Goal: Information Seeking & Learning: Learn about a topic

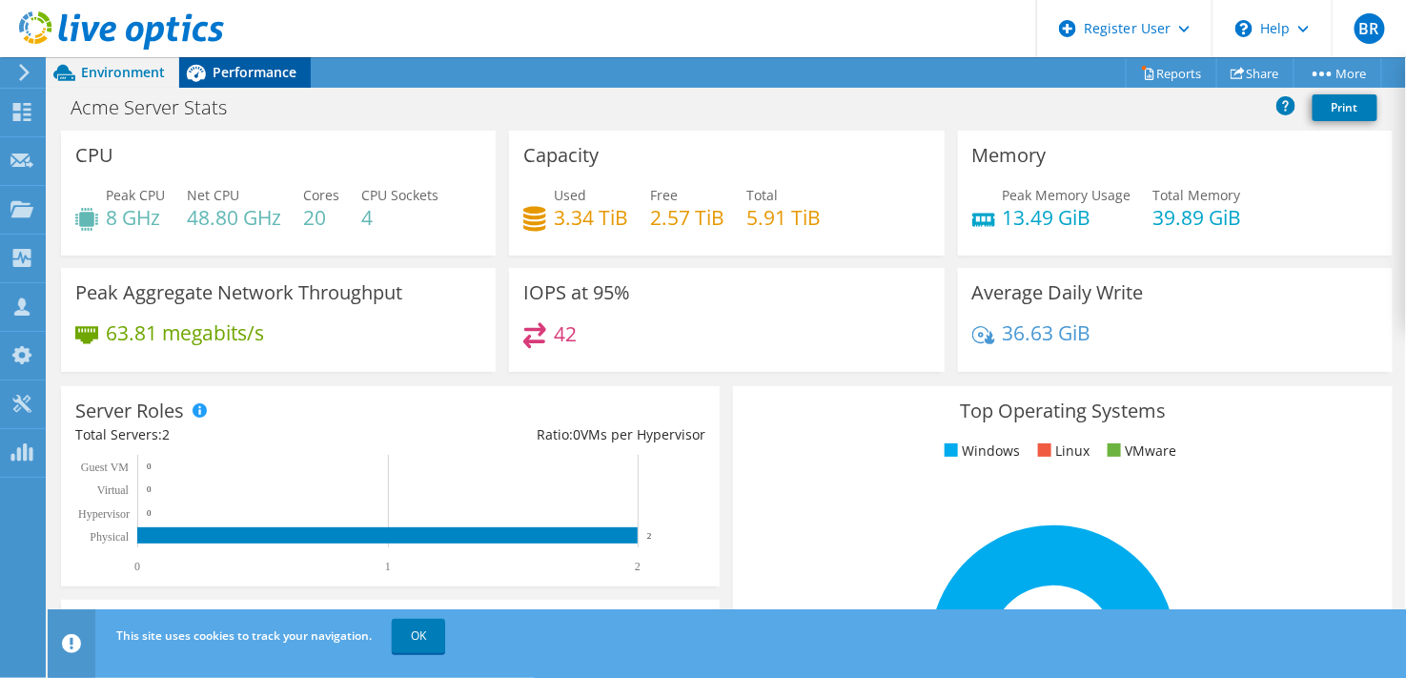
click at [226, 69] on span "Performance" at bounding box center [255, 72] width 84 height 18
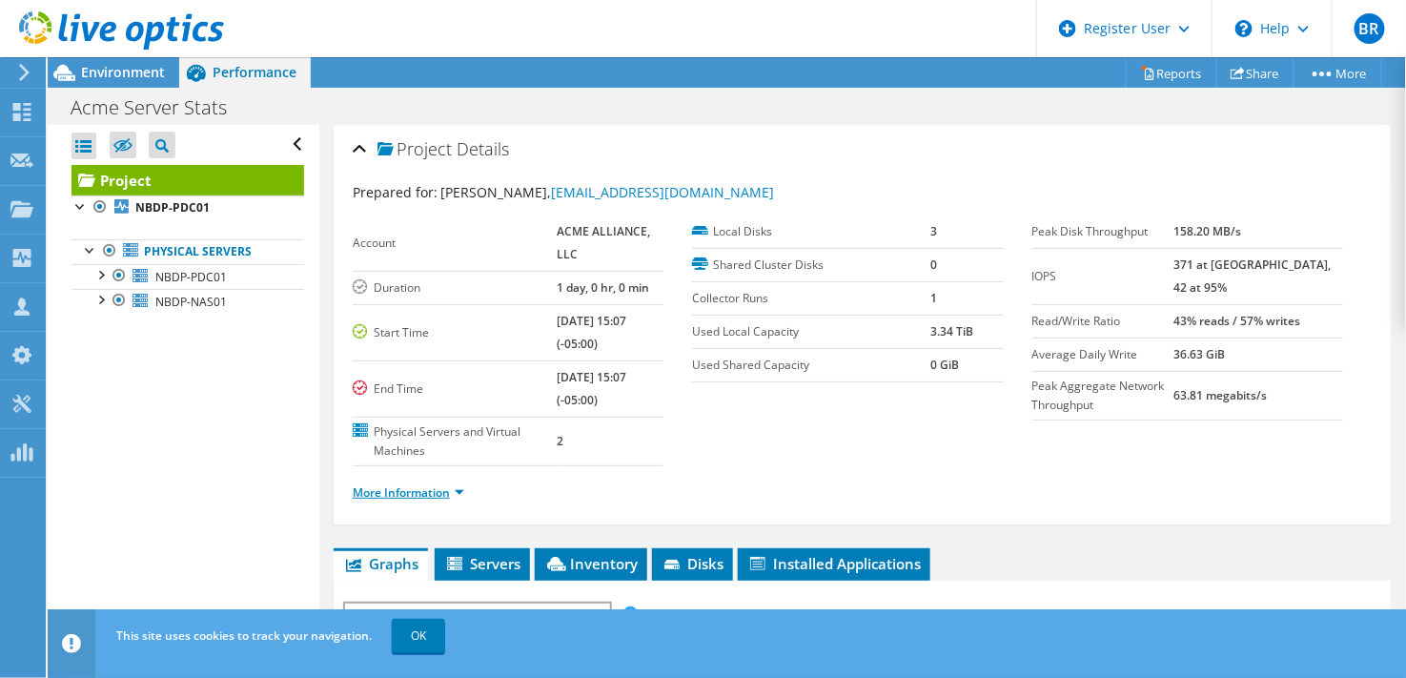
click at [439, 484] on link "More Information" at bounding box center [409, 492] width 112 height 16
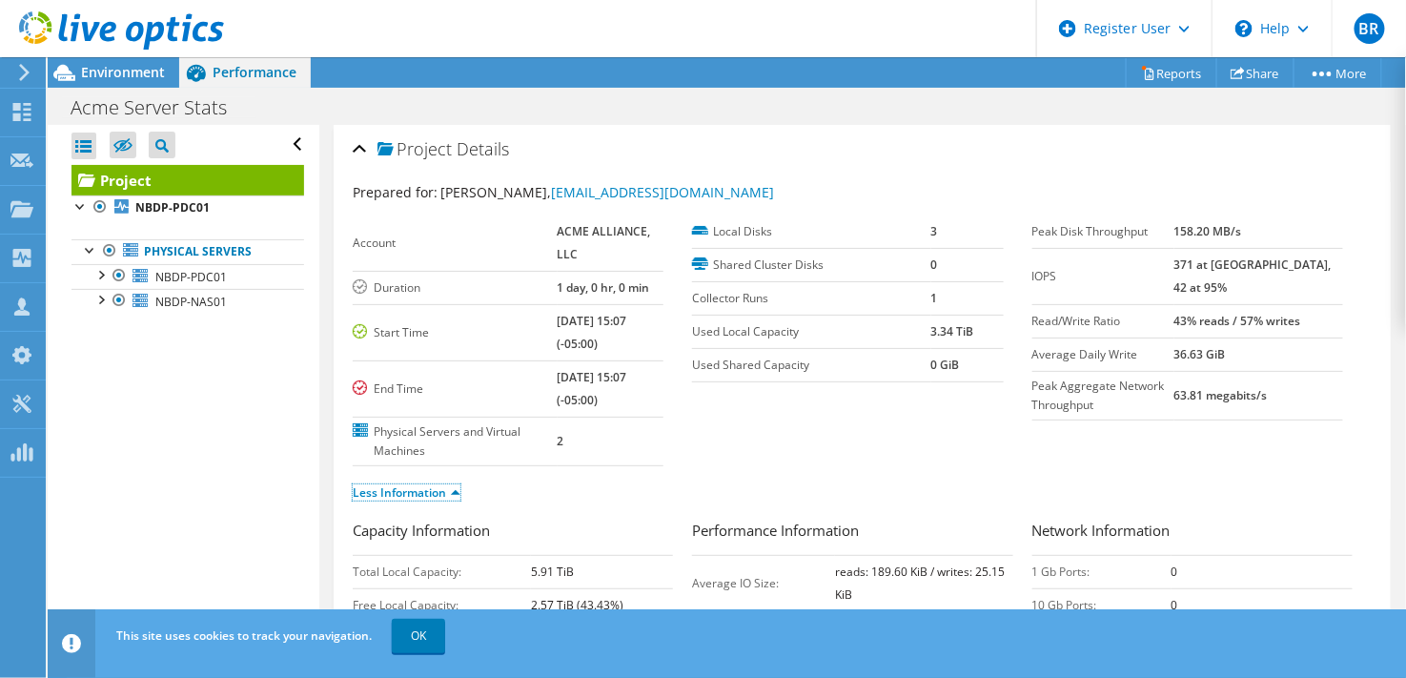
scroll to position [212, 0]
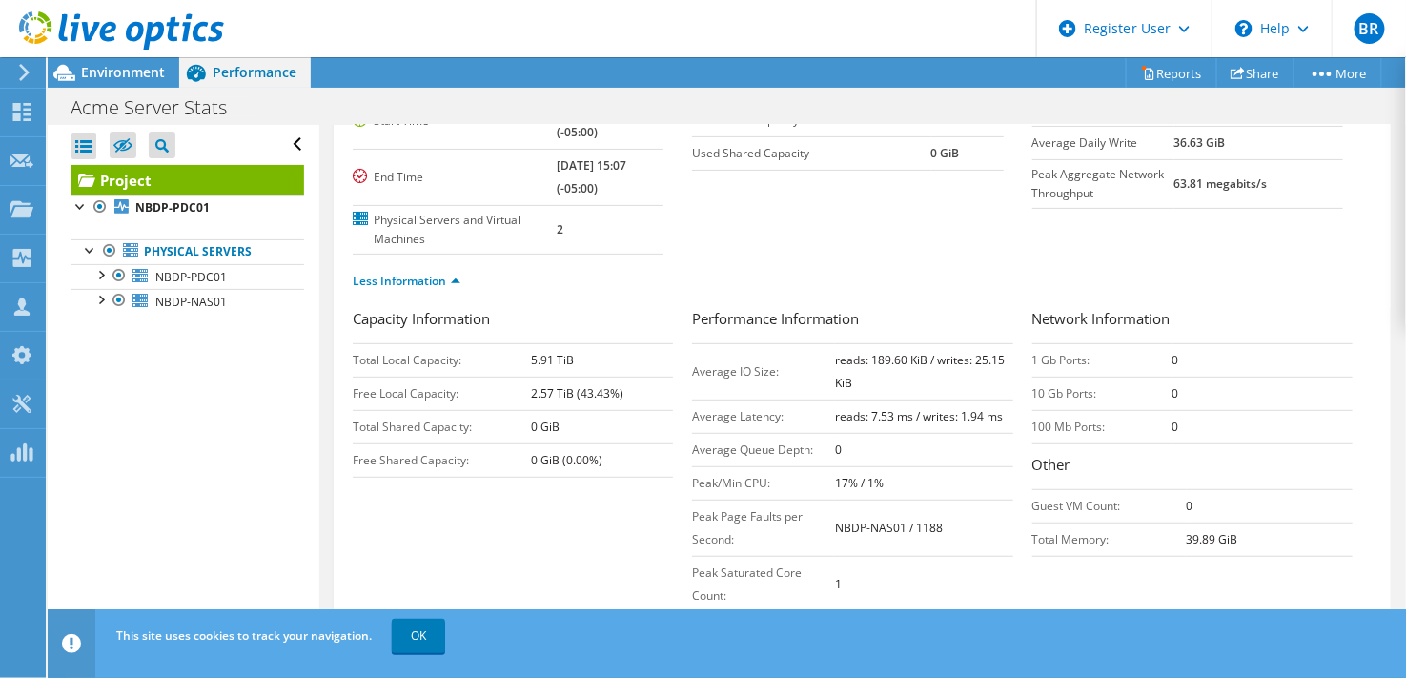
click at [97, 433] on div "Open All Close All Hide Excluded Nodes Project Tree Filter" at bounding box center [183, 383] width 271 height 516
click at [1250, 126] on td "43% reads / 57% writes" at bounding box center [1258, 108] width 169 height 33
click at [88, 71] on span "Environment" at bounding box center [123, 72] width 84 height 18
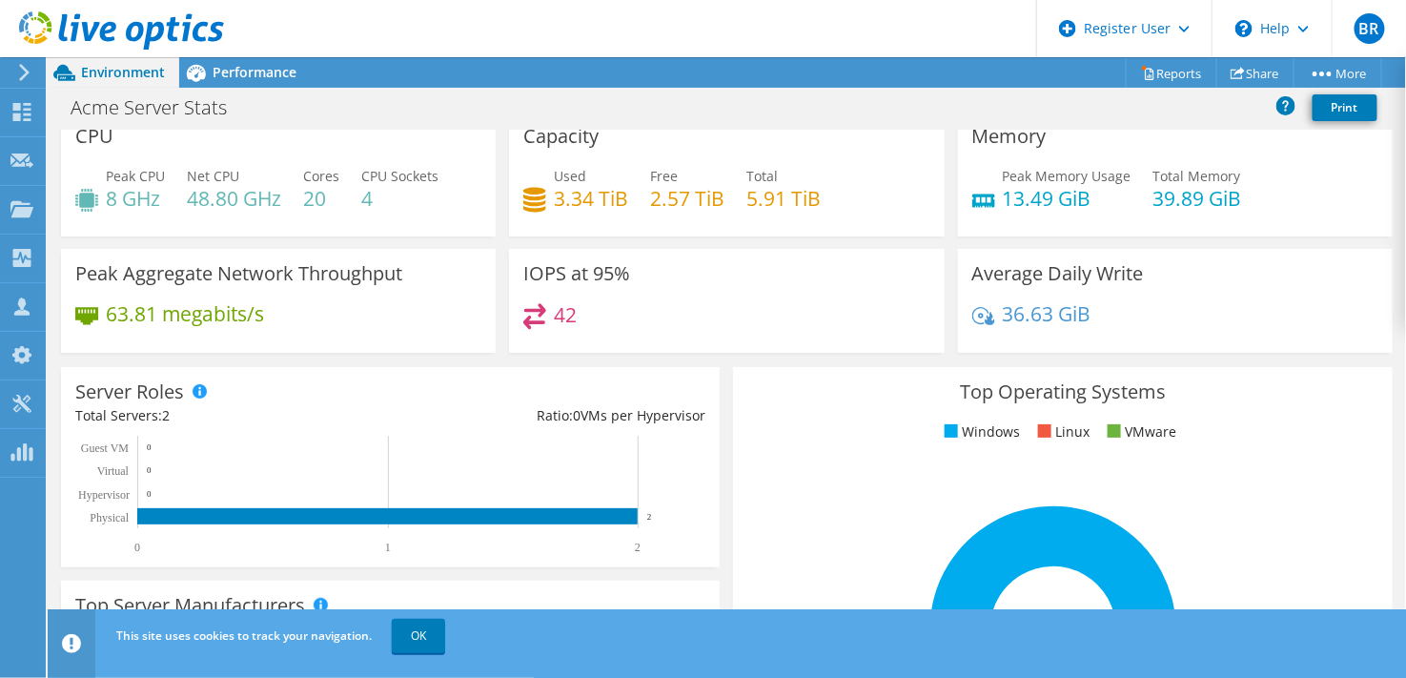
scroll to position [0, 0]
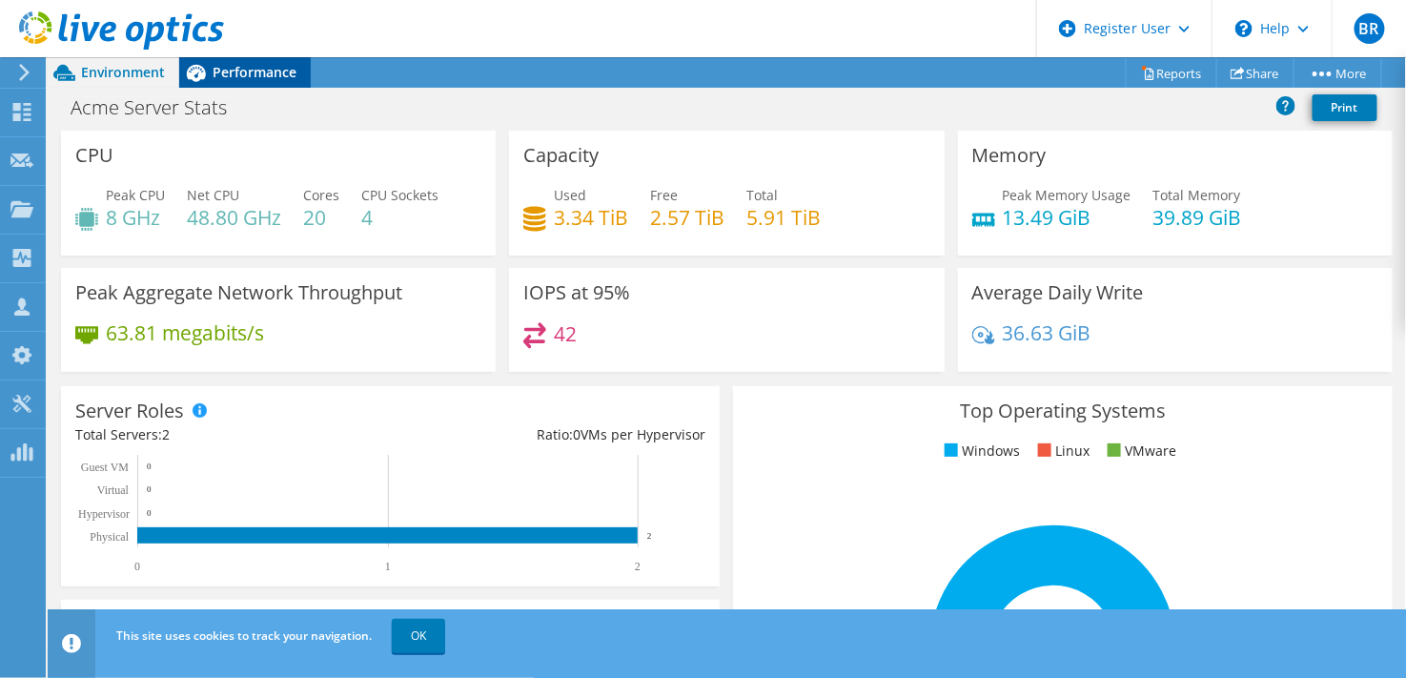
click at [257, 71] on span "Performance" at bounding box center [255, 72] width 84 height 18
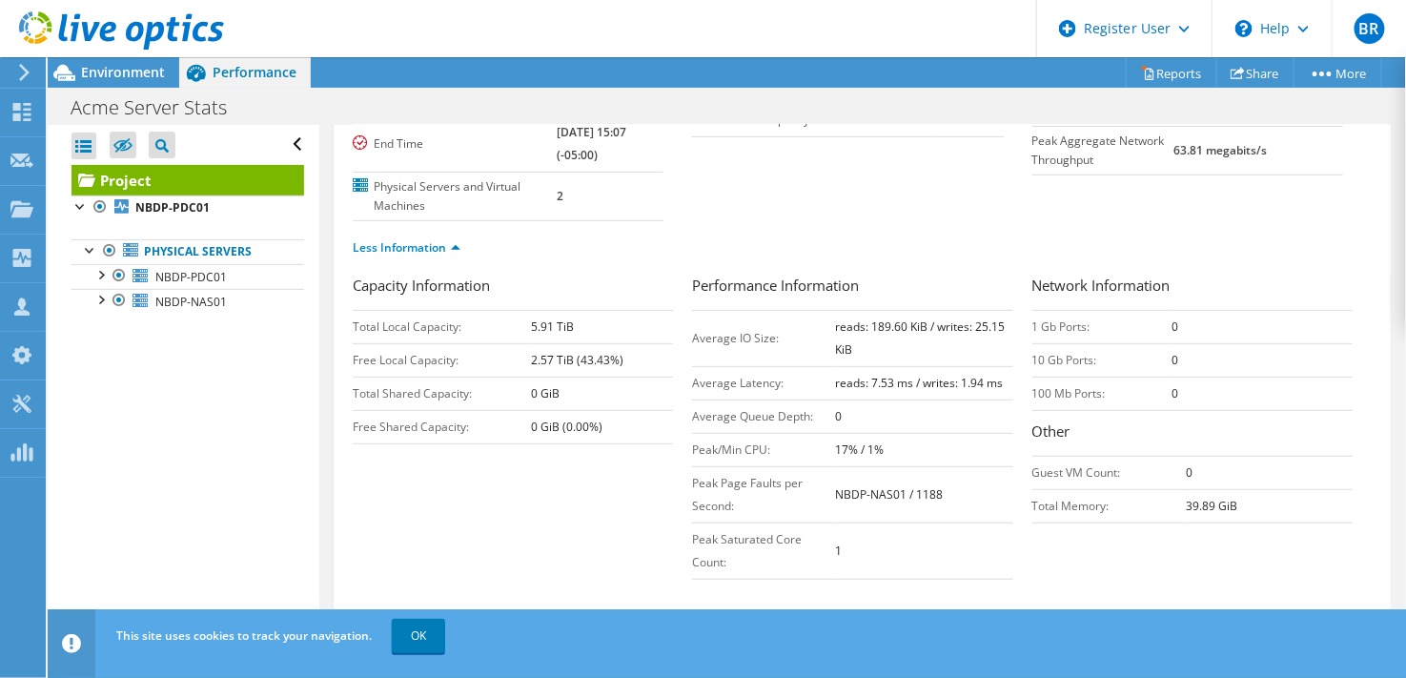
scroll to position [106, 0]
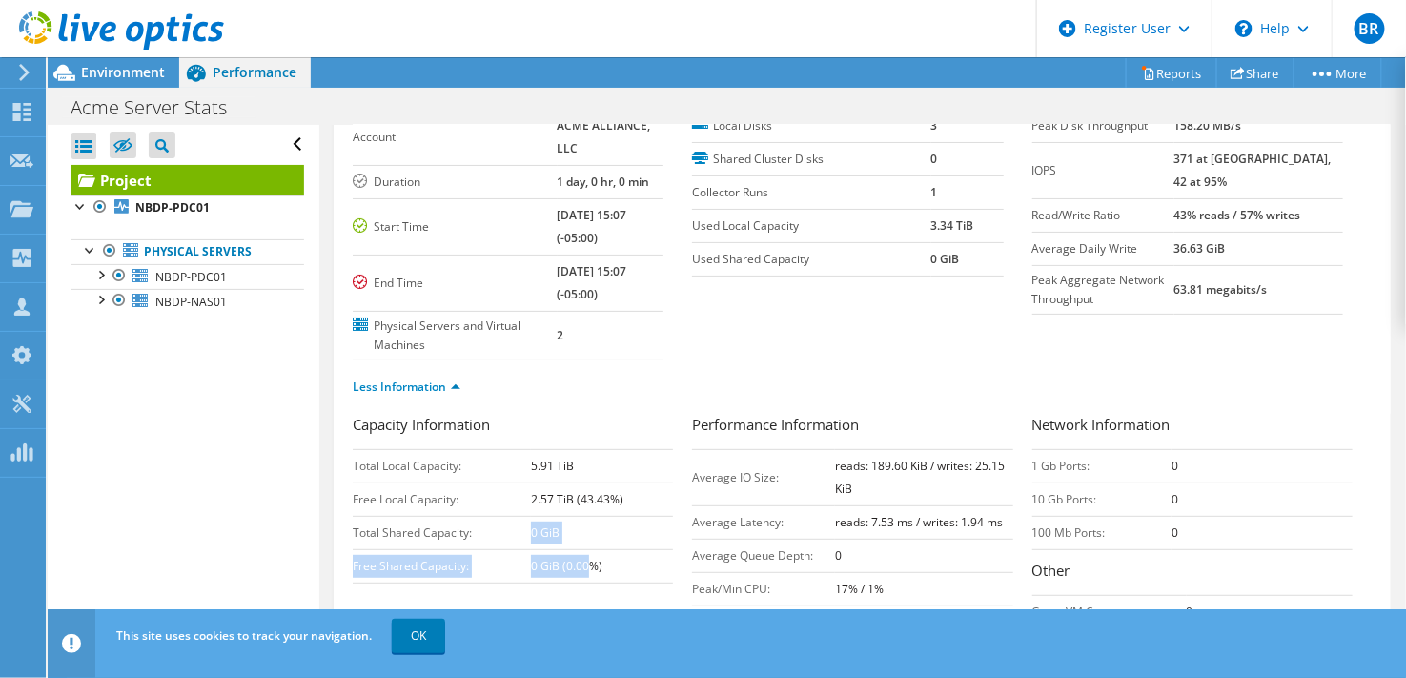
drag, startPoint x: 528, startPoint y: 513, endPoint x: 586, endPoint y: 539, distance: 63.6
click at [586, 539] on tbody "Total Local Capacity: 5.91 TiB Free Local Capacity: 2.57 TiB (43.43%) Total Sha…" at bounding box center [513, 515] width 320 height 133
drag, startPoint x: 586, startPoint y: 539, endPoint x: 613, endPoint y: 547, distance: 28.0
click at [608, 549] on td "0 GiB (0.00%)" at bounding box center [602, 565] width 142 height 33
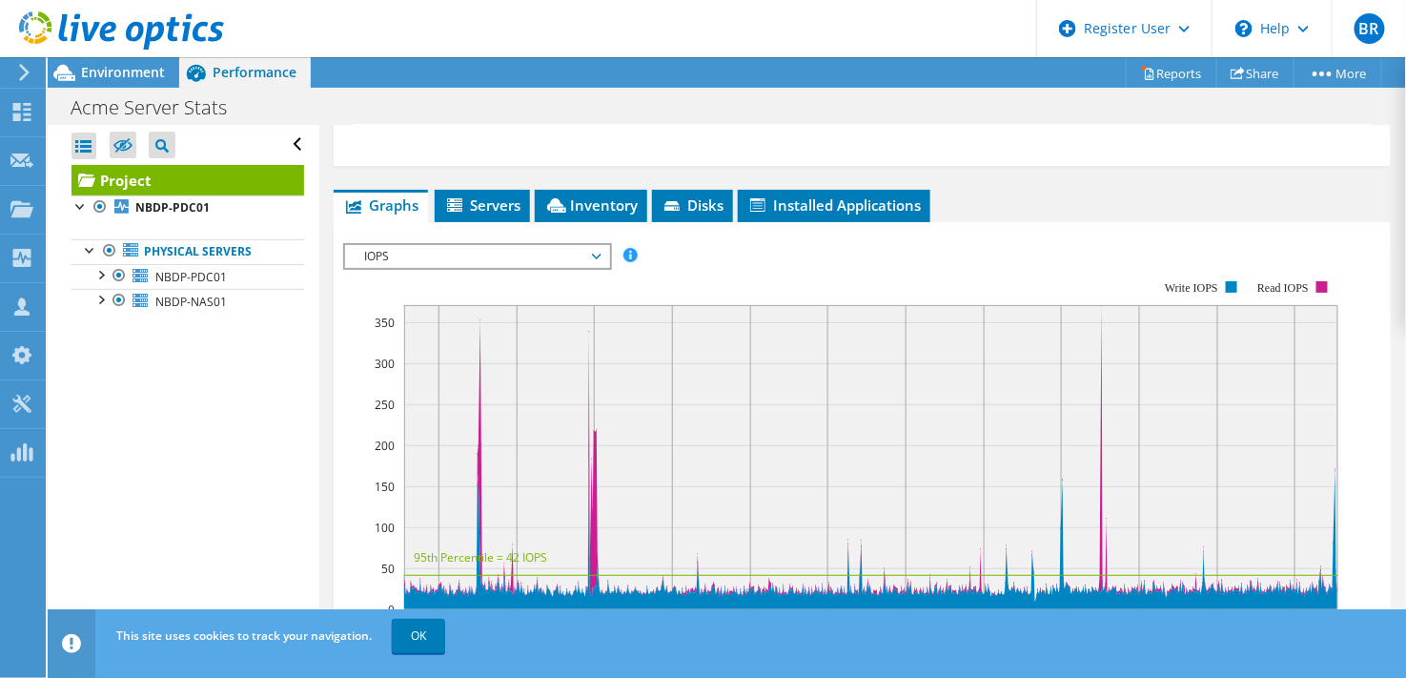
scroll to position [741, 0]
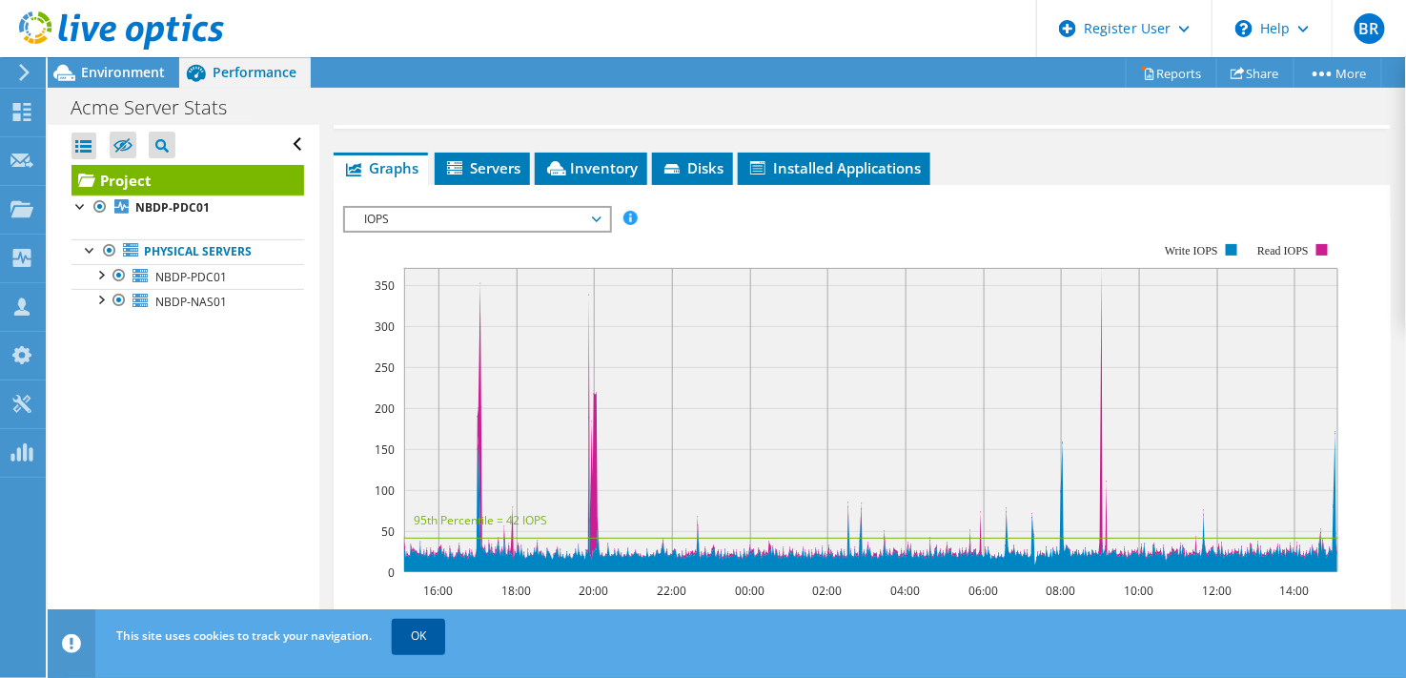
click at [410, 625] on link "OK" at bounding box center [418, 636] width 53 height 34
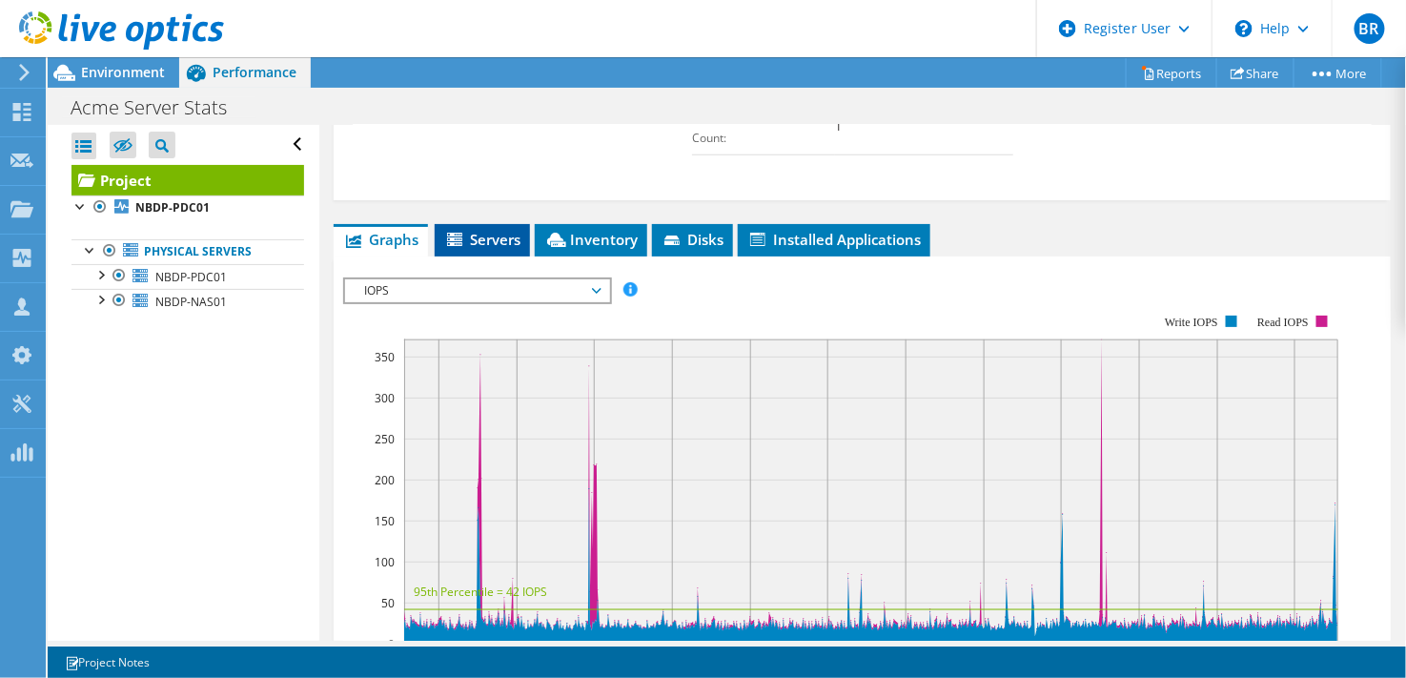
scroll to position [635, 0]
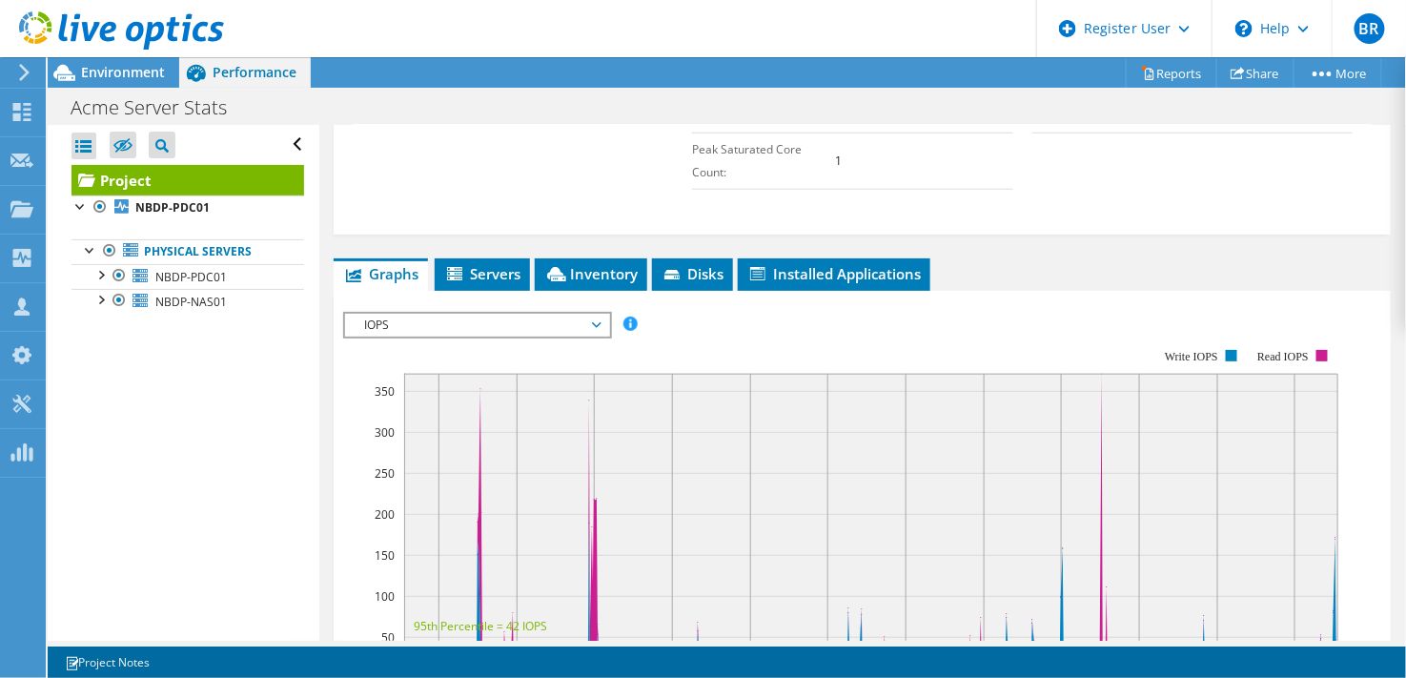
click at [472, 314] on span "IOPS" at bounding box center [477, 325] width 245 height 23
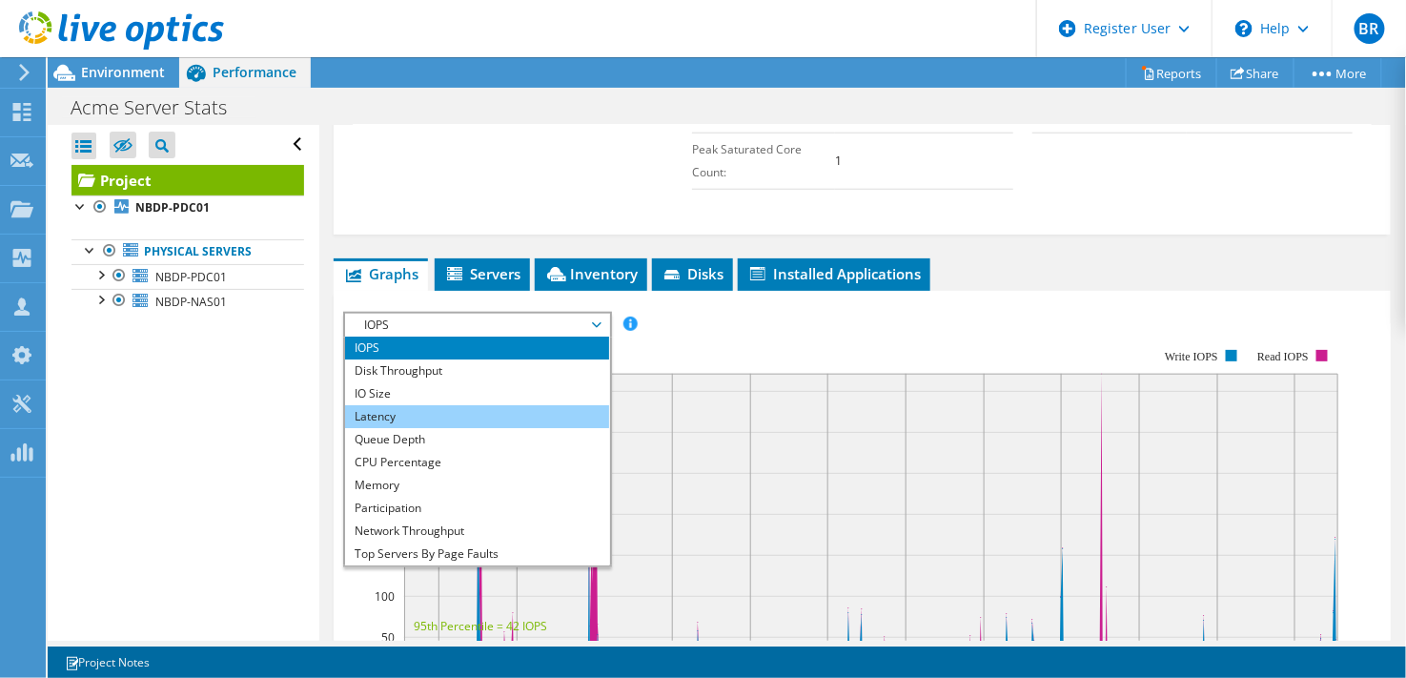
click at [441, 405] on li "Latency" at bounding box center [477, 416] width 264 height 23
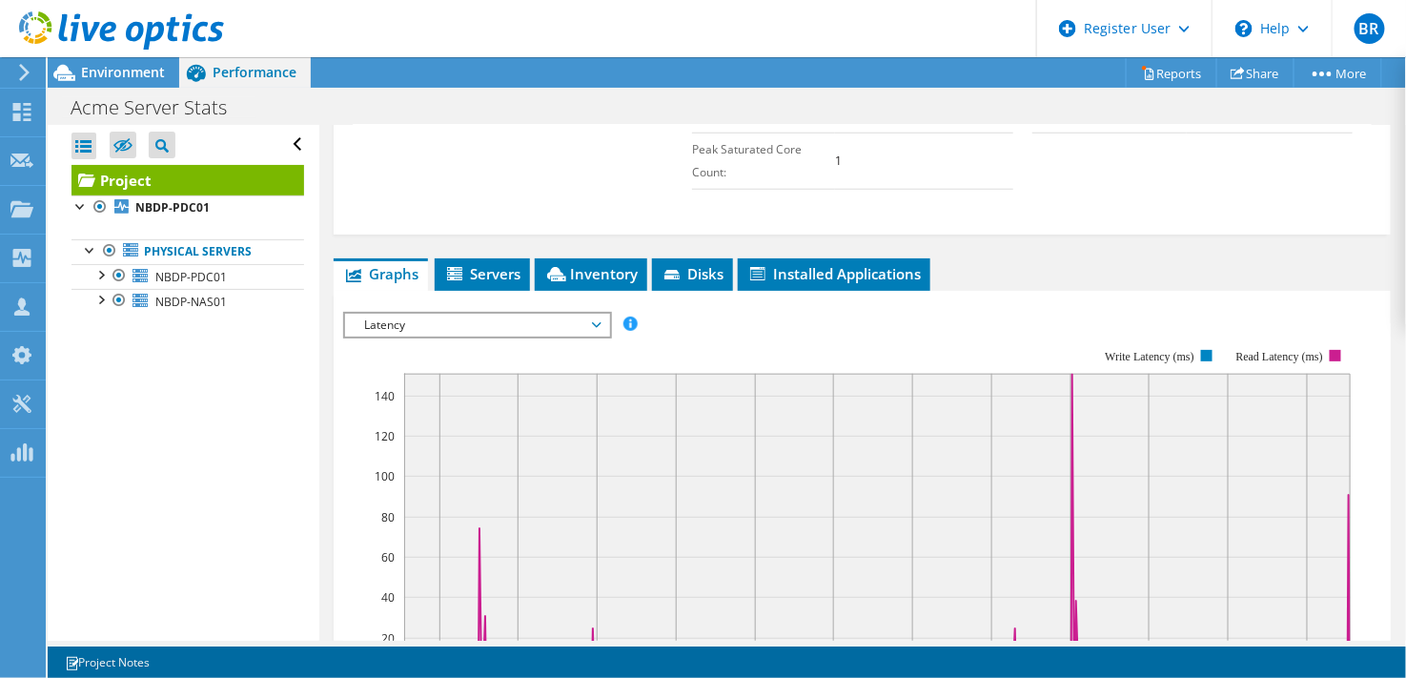
scroll to position [212, 0]
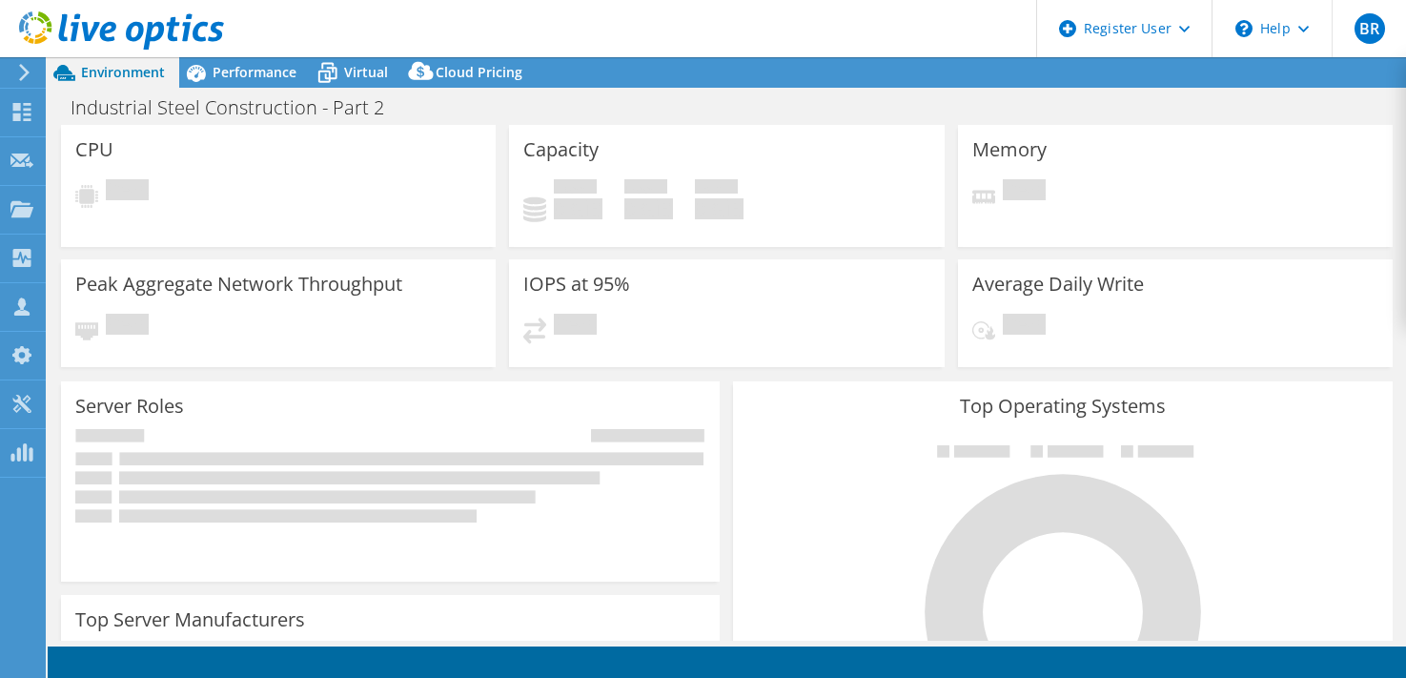
select select "USD"
select select "USEast"
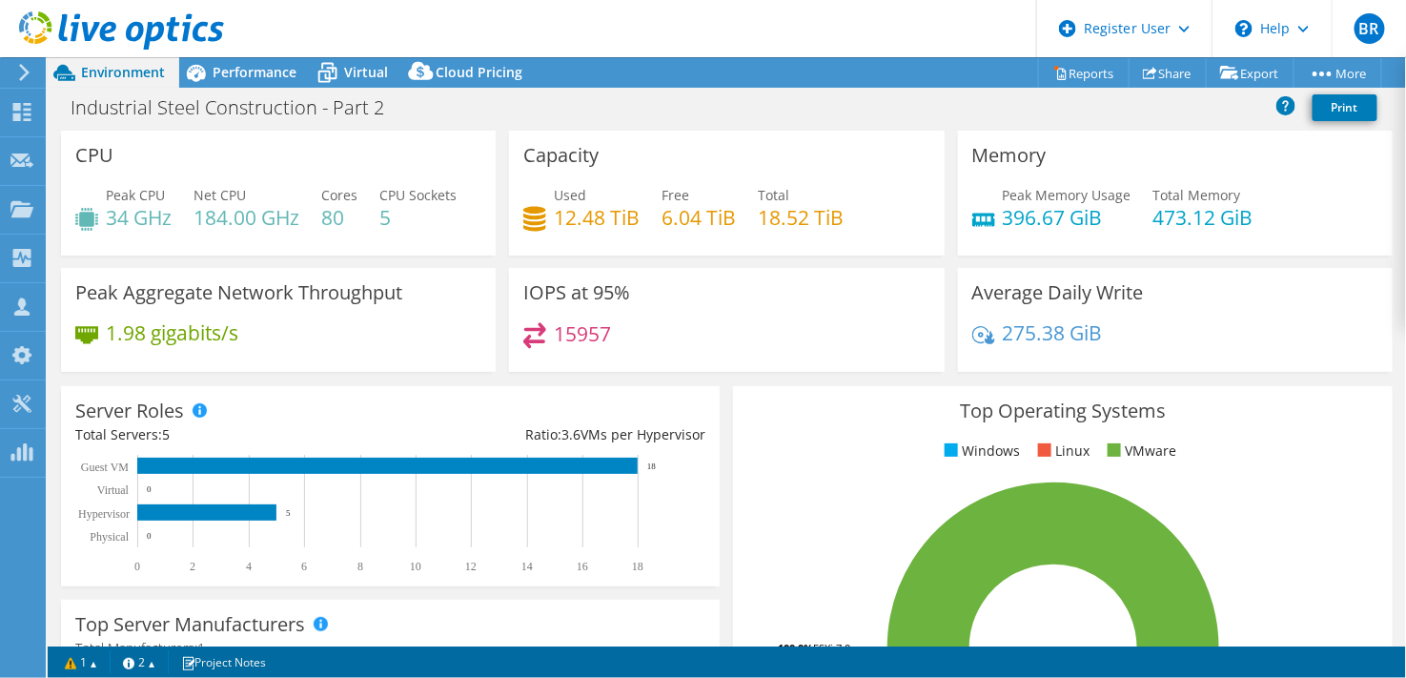
click at [513, 10] on header "BR Dell User Brindhaa Raghavan Brindhaa.Raghavan1@dell.com Dell My Profile Log …" at bounding box center [703, 28] width 1406 height 57
click at [359, 83] on div "Virtual" at bounding box center [357, 72] width 92 height 31
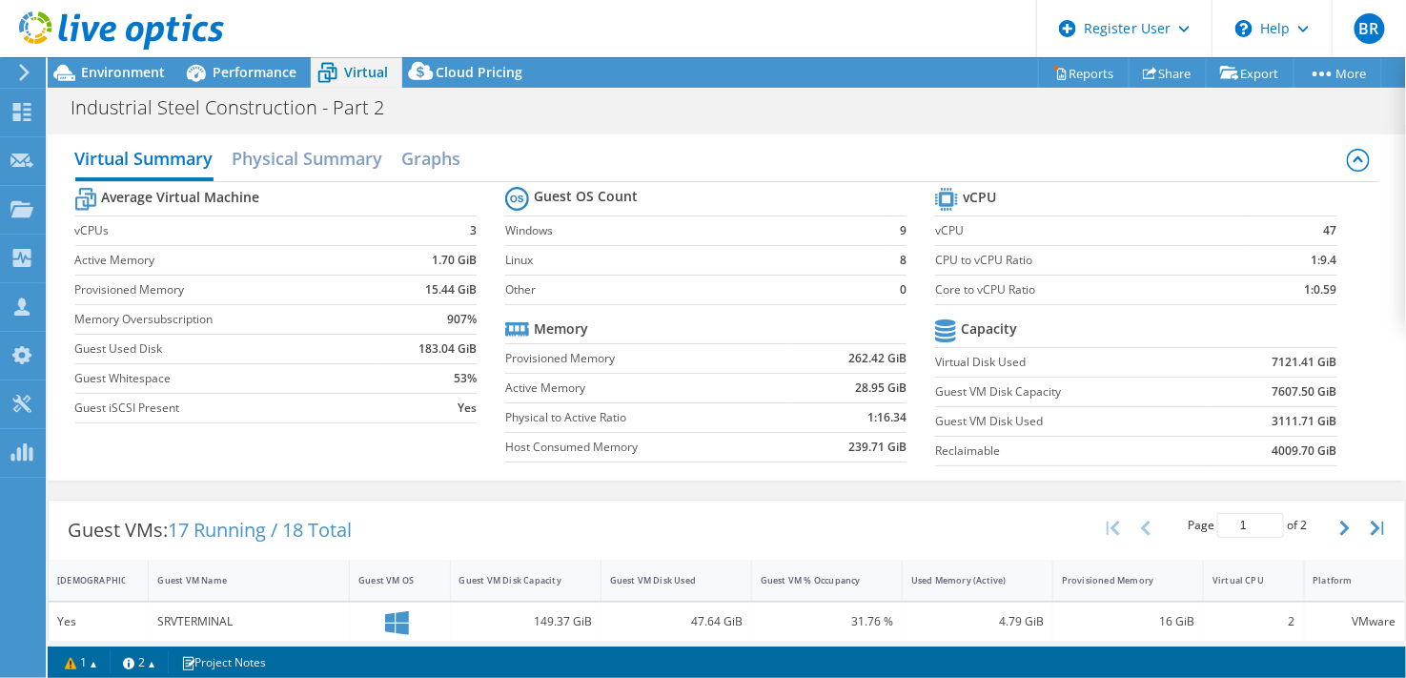
click at [1254, 427] on td "3111.71 GiB" at bounding box center [1272, 421] width 130 height 30
drag, startPoint x: 1262, startPoint y: 417, endPoint x: 1310, endPoint y: 422, distance: 47.9
click at [1310, 422] on b "3111.71 GiB" at bounding box center [1304, 421] width 65 height 19
drag, startPoint x: 1310, startPoint y: 422, endPoint x: 1291, endPoint y: 430, distance: 20.5
click at [1291, 430] on b "3111.71 GiB" at bounding box center [1304, 421] width 65 height 19
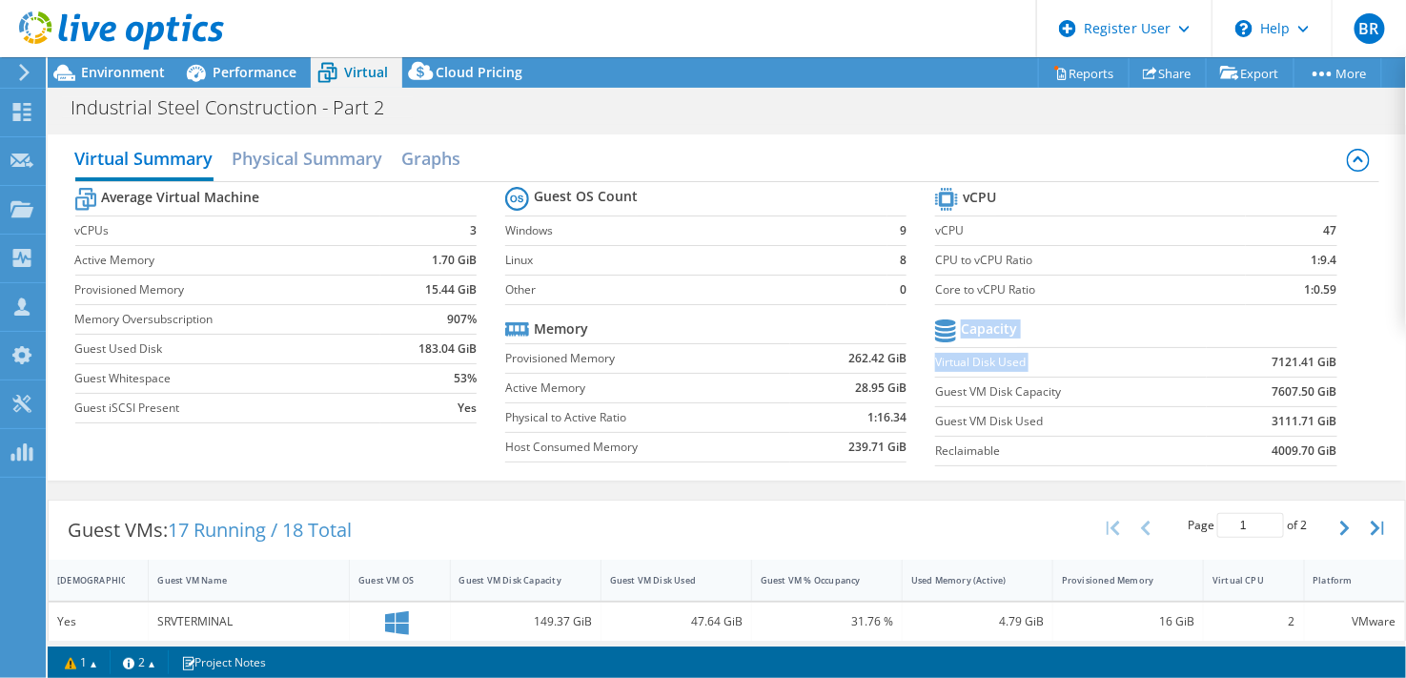
drag, startPoint x: 1254, startPoint y: 359, endPoint x: 1330, endPoint y: 363, distance: 75.4
click at [1330, 363] on section "vCPU vCPU 47 CPU to vCPU Ratio 1:9.4 Core to vCPU Ratio 1:0.59 Capacity Virtual…" at bounding box center [1150, 329] width 430 height 293
drag, startPoint x: 1330, startPoint y: 363, endPoint x: 1317, endPoint y: 426, distance: 64.1
click at [1317, 426] on b "3111.71 GiB" at bounding box center [1304, 421] width 65 height 19
drag, startPoint x: 929, startPoint y: 367, endPoint x: 1002, endPoint y: 365, distance: 72.5
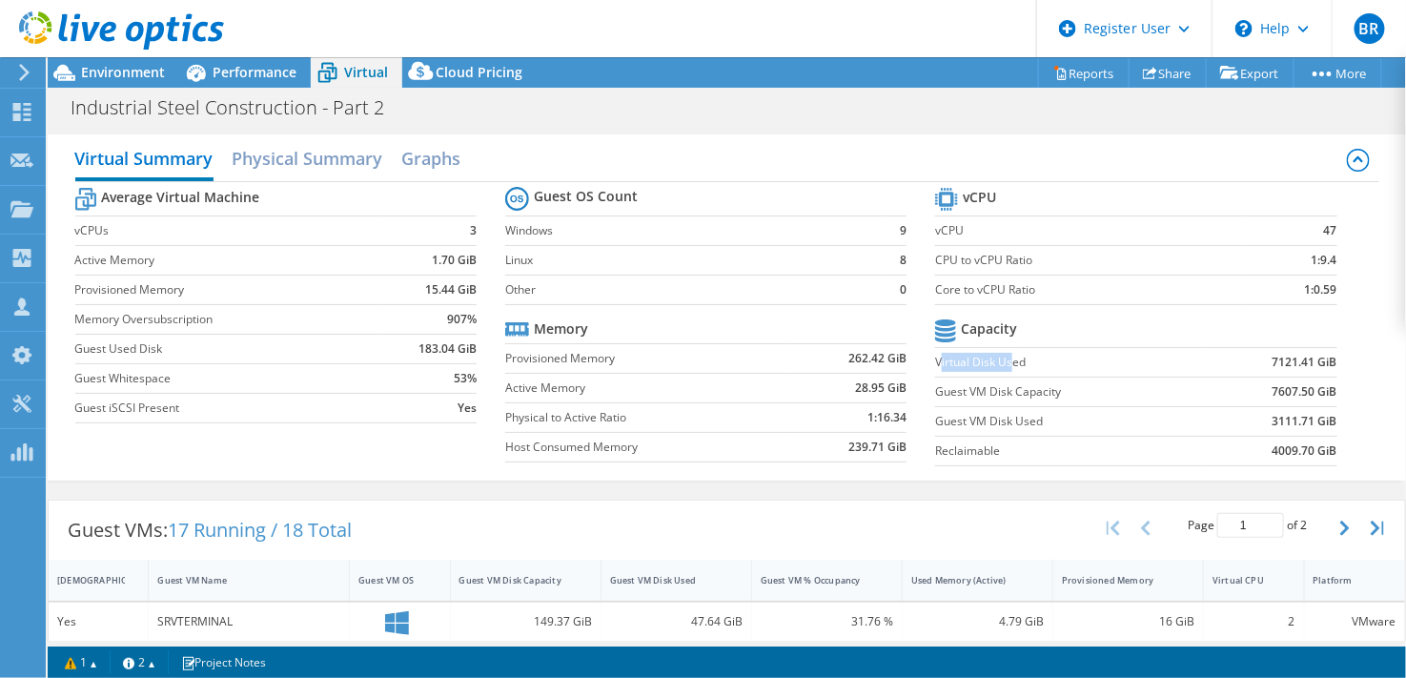
click at [1002, 365] on label "Virtual Disk Used" at bounding box center [1071, 362] width 272 height 19
drag, startPoint x: 1002, startPoint y: 365, endPoint x: 1029, endPoint y: 427, distance: 67.8
click at [1029, 427] on label "Guest VM Disk Used" at bounding box center [1071, 421] width 272 height 19
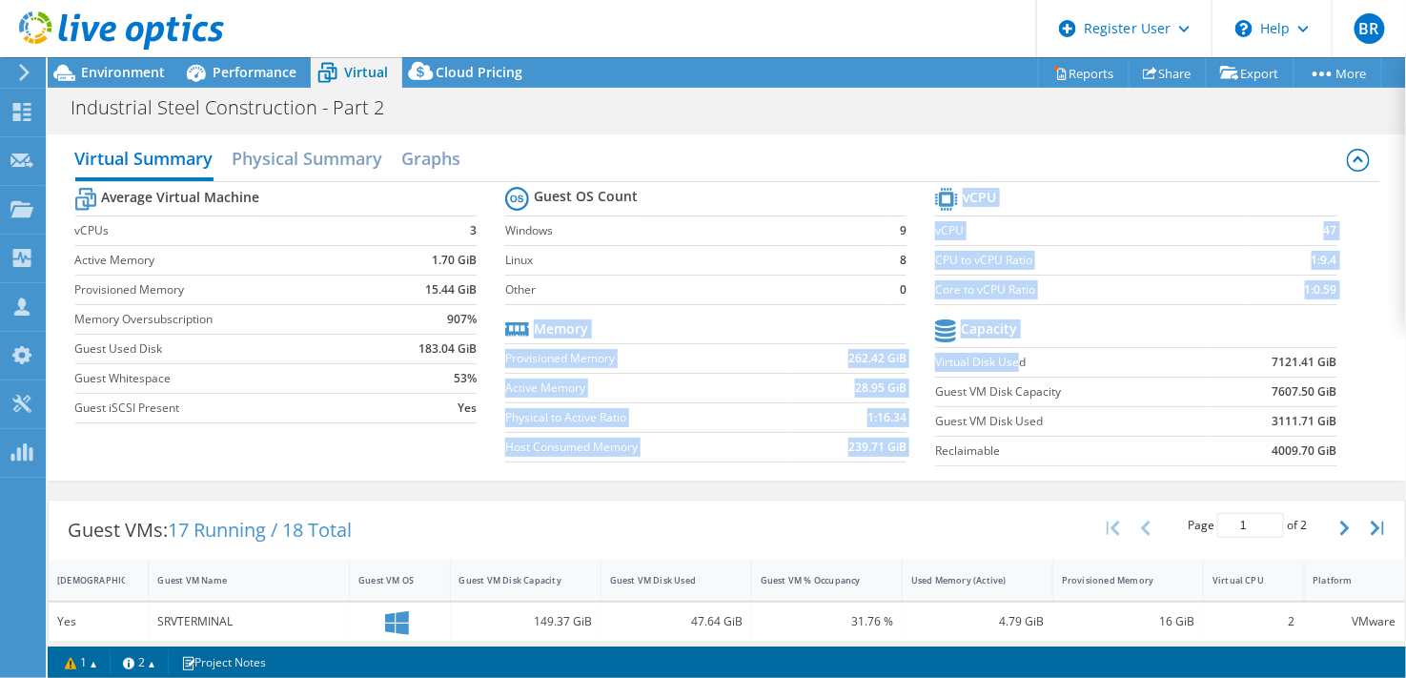
drag, startPoint x: 920, startPoint y: 368, endPoint x: 1007, endPoint y: 364, distance: 87.8
click at [1007, 364] on div "Average Virtual Machine vCPUs 3 Active Memory 1.70 GiB Provisioned Memory 15.44…" at bounding box center [727, 329] width 1304 height 294
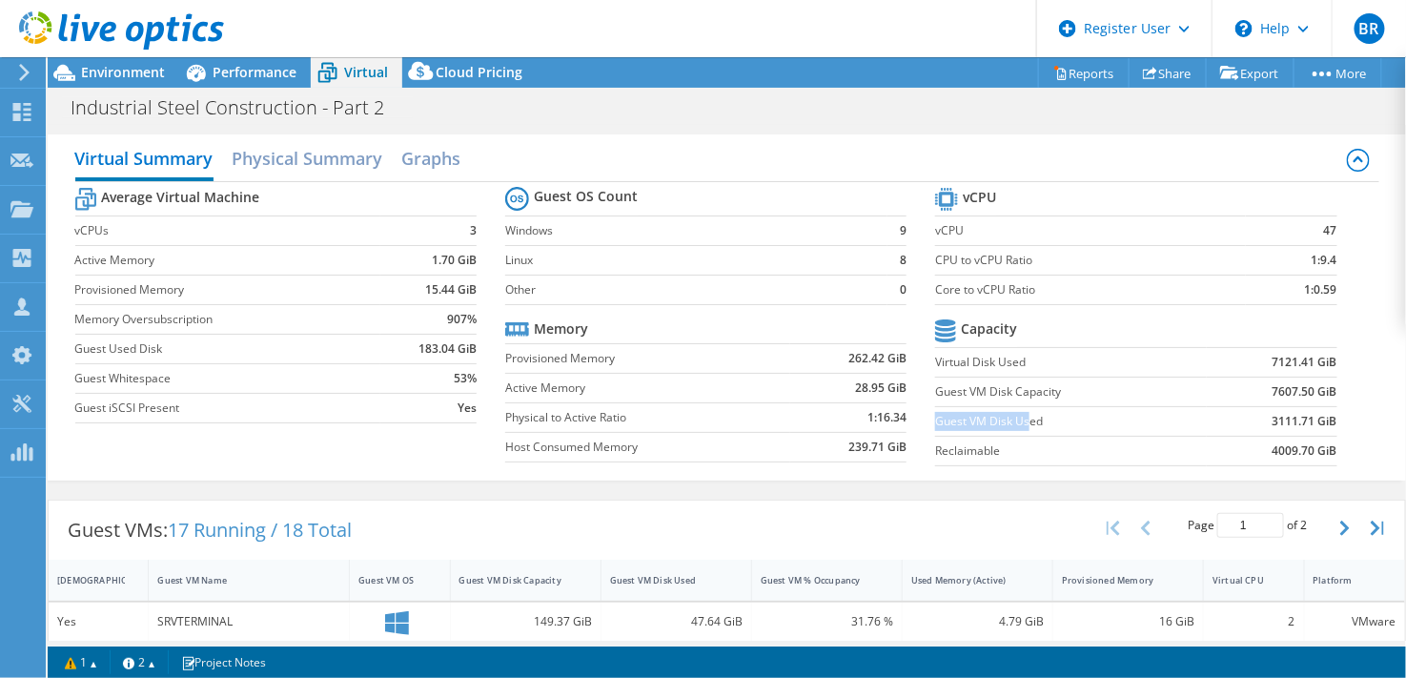
drag, startPoint x: 1007, startPoint y: 364, endPoint x: 1021, endPoint y: 434, distance: 70.8
click at [1021, 434] on td "Guest VM Disk Used" at bounding box center [1071, 421] width 272 height 30
drag, startPoint x: 1249, startPoint y: 358, endPoint x: 1291, endPoint y: 354, distance: 42.2
click at [1291, 354] on td "7121.41 GiB" at bounding box center [1272, 362] width 130 height 30
drag, startPoint x: 1291, startPoint y: 354, endPoint x: 1274, endPoint y: 424, distance: 72.4
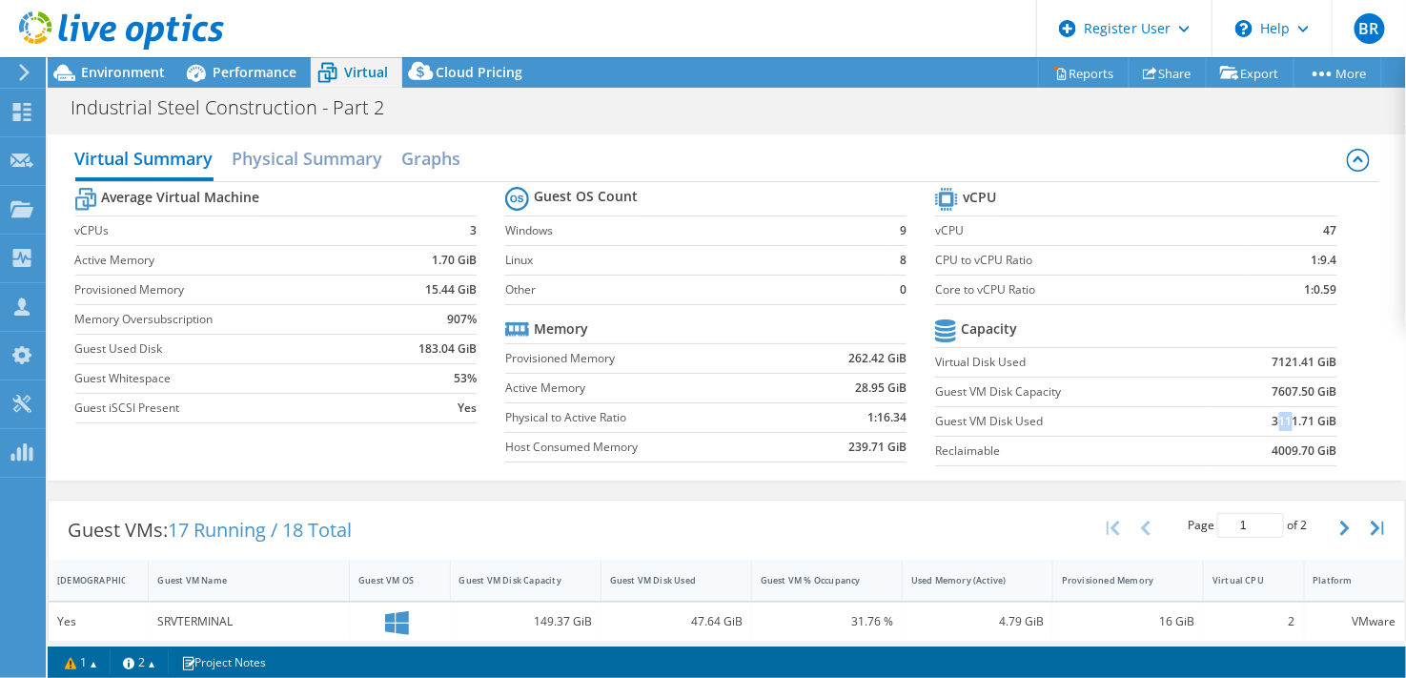
click at [1274, 424] on b "3111.71 GiB" at bounding box center [1304, 421] width 65 height 19
drag, startPoint x: 1274, startPoint y: 424, endPoint x: 1178, endPoint y: 410, distance: 97.3
click at [1178, 410] on td "Guest VM Disk Used" at bounding box center [1071, 421] width 272 height 30
drag, startPoint x: 1251, startPoint y: 362, endPoint x: 1323, endPoint y: 362, distance: 71.5
click at [1323, 362] on section "vCPU vCPU 47 CPU to vCPU Ratio 1:9.4 Core to vCPU Ratio 1:0.59 Capacity Virtual…" at bounding box center [1150, 329] width 430 height 293
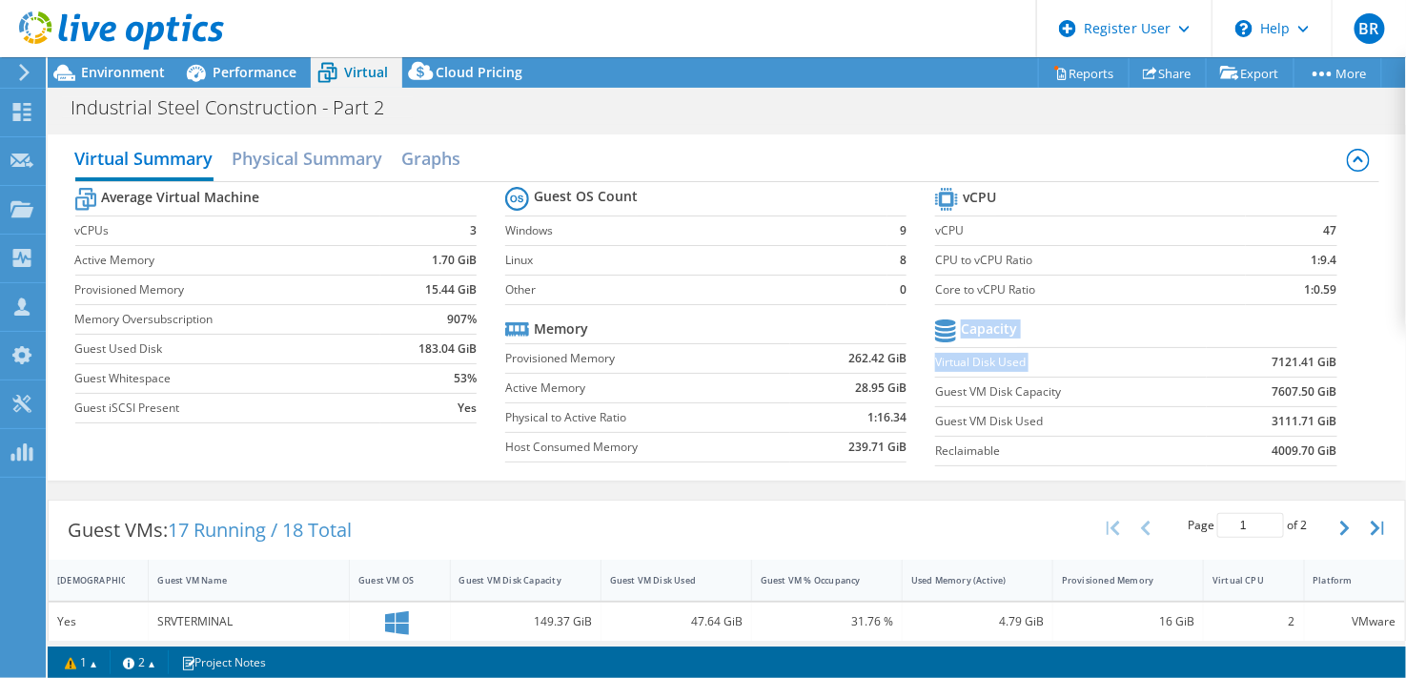
click at [1323, 362] on section "vCPU vCPU 47 CPU to vCPU Ratio 1:9.4 Core to vCPU Ratio 1:0.59 Capacity Virtual…" at bounding box center [1150, 329] width 430 height 293
drag, startPoint x: 1332, startPoint y: 356, endPoint x: 1260, endPoint y: 360, distance: 72.5
click at [1260, 360] on section "vCPU vCPU 47 CPU to vCPU Ratio 1:9.4 Core to vCPU Ratio 1:0.59 Capacity Virtual…" at bounding box center [1150, 329] width 430 height 293
drag, startPoint x: 1260, startPoint y: 360, endPoint x: 1245, endPoint y: 385, distance: 29.1
click at [1245, 385] on td "7607.50 GiB" at bounding box center [1272, 391] width 130 height 30
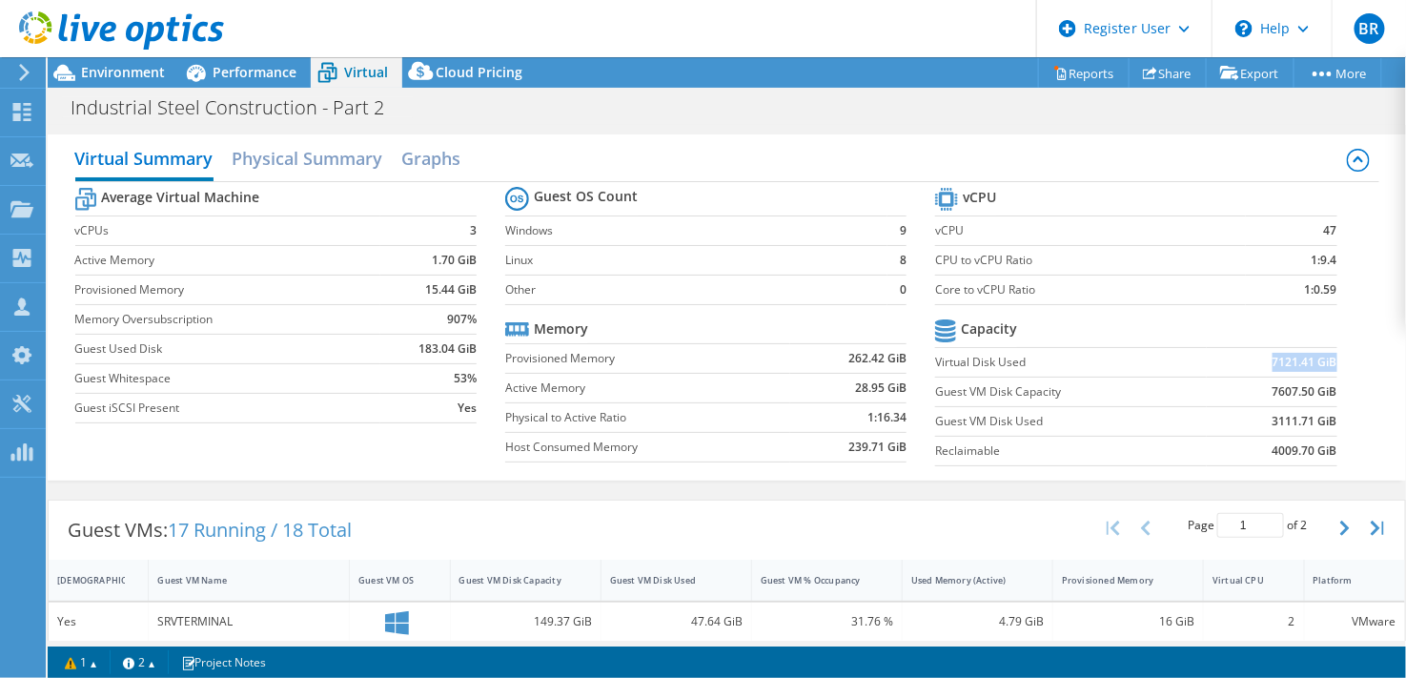
drag, startPoint x: 1259, startPoint y: 359, endPoint x: 1320, endPoint y: 351, distance: 61.6
click at [1320, 353] on b "7121.41 GiB" at bounding box center [1304, 362] width 65 height 19
copy b "7121.41 GiB"
click at [217, 68] on span "Performance" at bounding box center [255, 72] width 84 height 18
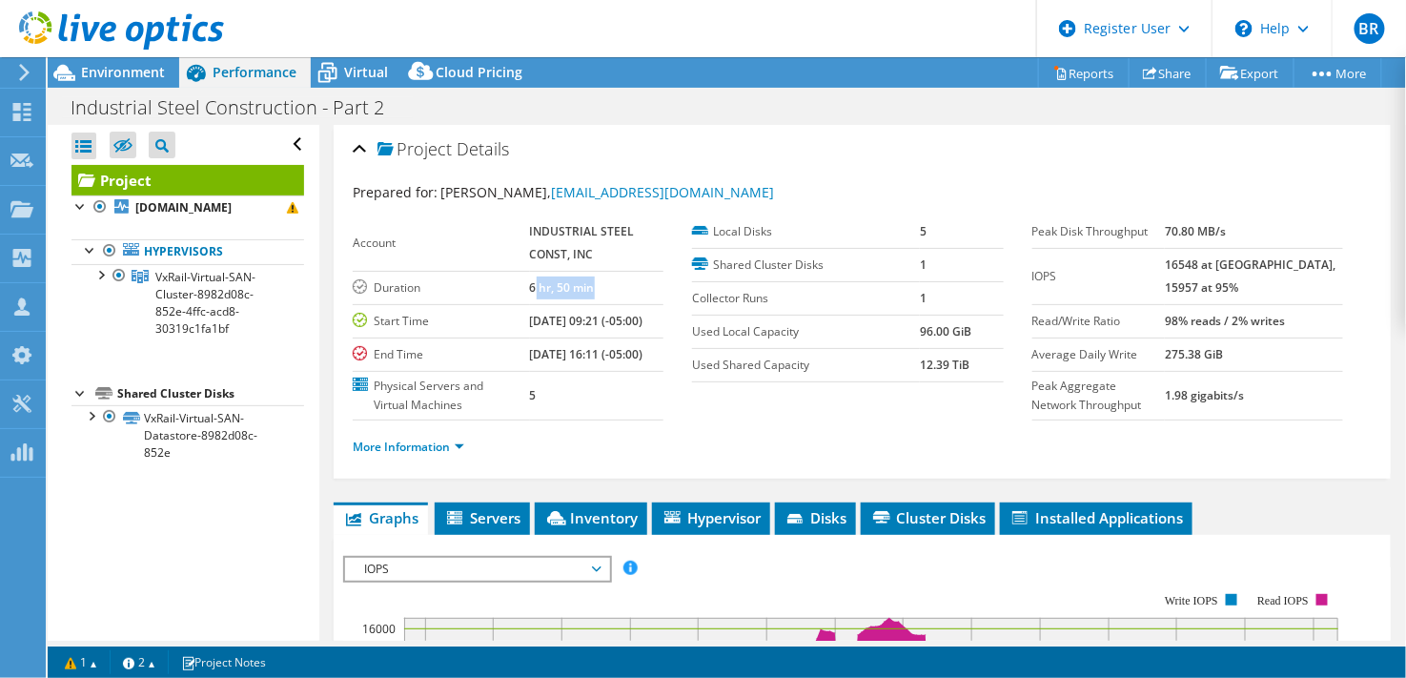
drag, startPoint x: 602, startPoint y: 294, endPoint x: 534, endPoint y: 293, distance: 68.6
click at [534, 293] on td "6 hr, 50 min" at bounding box center [597, 287] width 134 height 33
drag, startPoint x: 1231, startPoint y: 281, endPoint x: 1191, endPoint y: 265, distance: 43.2
click at [1191, 265] on tr "IOPS 16548 at Peak, 15957 at 95%" at bounding box center [1187, 276] width 311 height 56
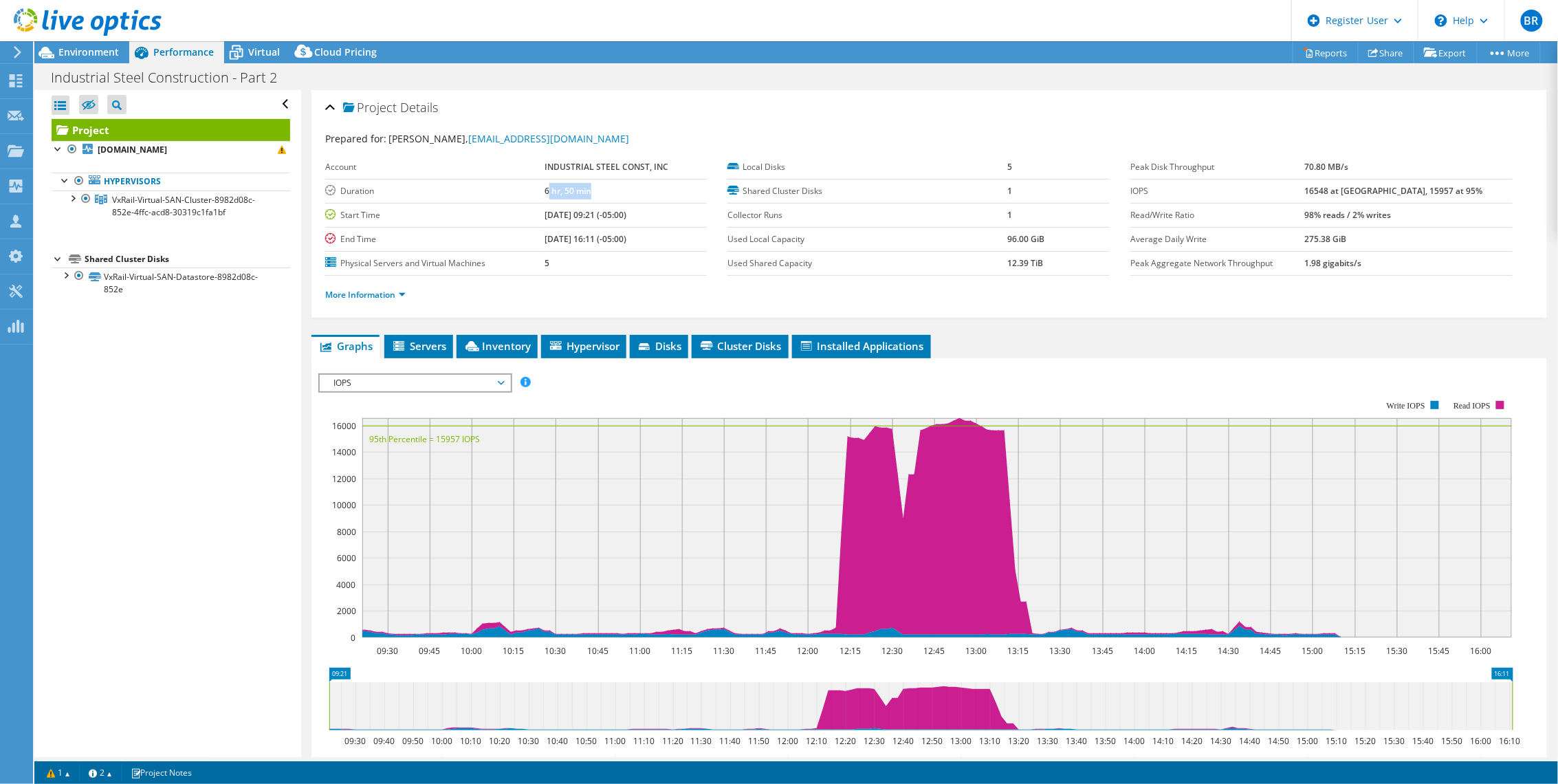
click at [1013, 196] on td "16548 at Peak, 15957 at 95%" at bounding box center [1408, 190] width 208 height 24
drag, startPoint x: 1456, startPoint y: 188, endPoint x: 1399, endPoint y: 187, distance: 57.0
click at [1013, 187] on td "16548 at Peak, 15957 at 95%" at bounding box center [1408, 190] width 208 height 24
click at [1013, 193] on tr "IOPS 16548 at Peak, 15957 at 95%" at bounding box center [1321, 190] width 382 height 24
click at [1013, 340] on ul "Graphs Servers Inventory Hypervisor Disks Cluster Disks Installed Applications" at bounding box center [929, 346] width 1236 height 23
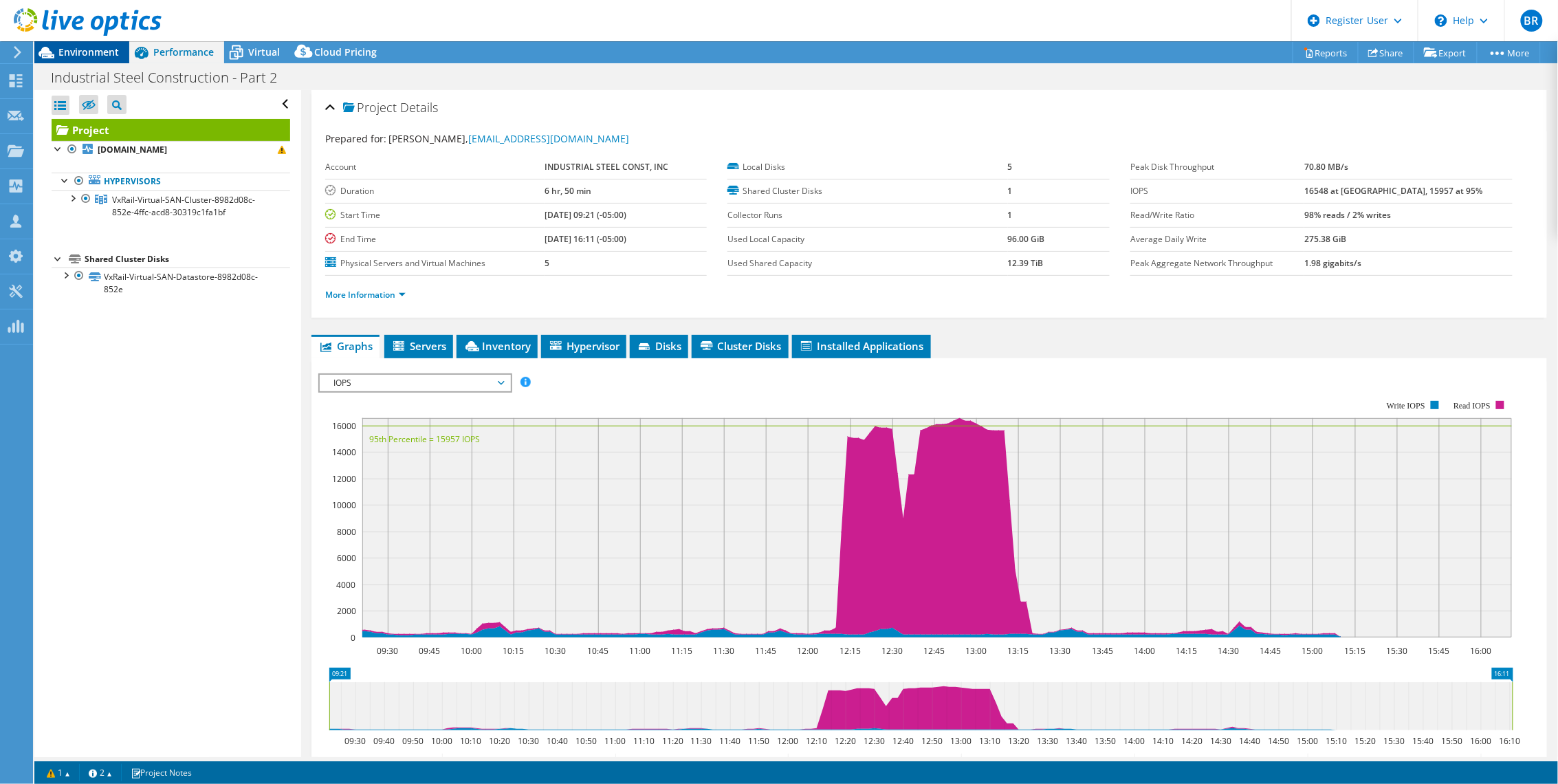
click at [73, 52] on span "Environment" at bounding box center [89, 52] width 61 height 13
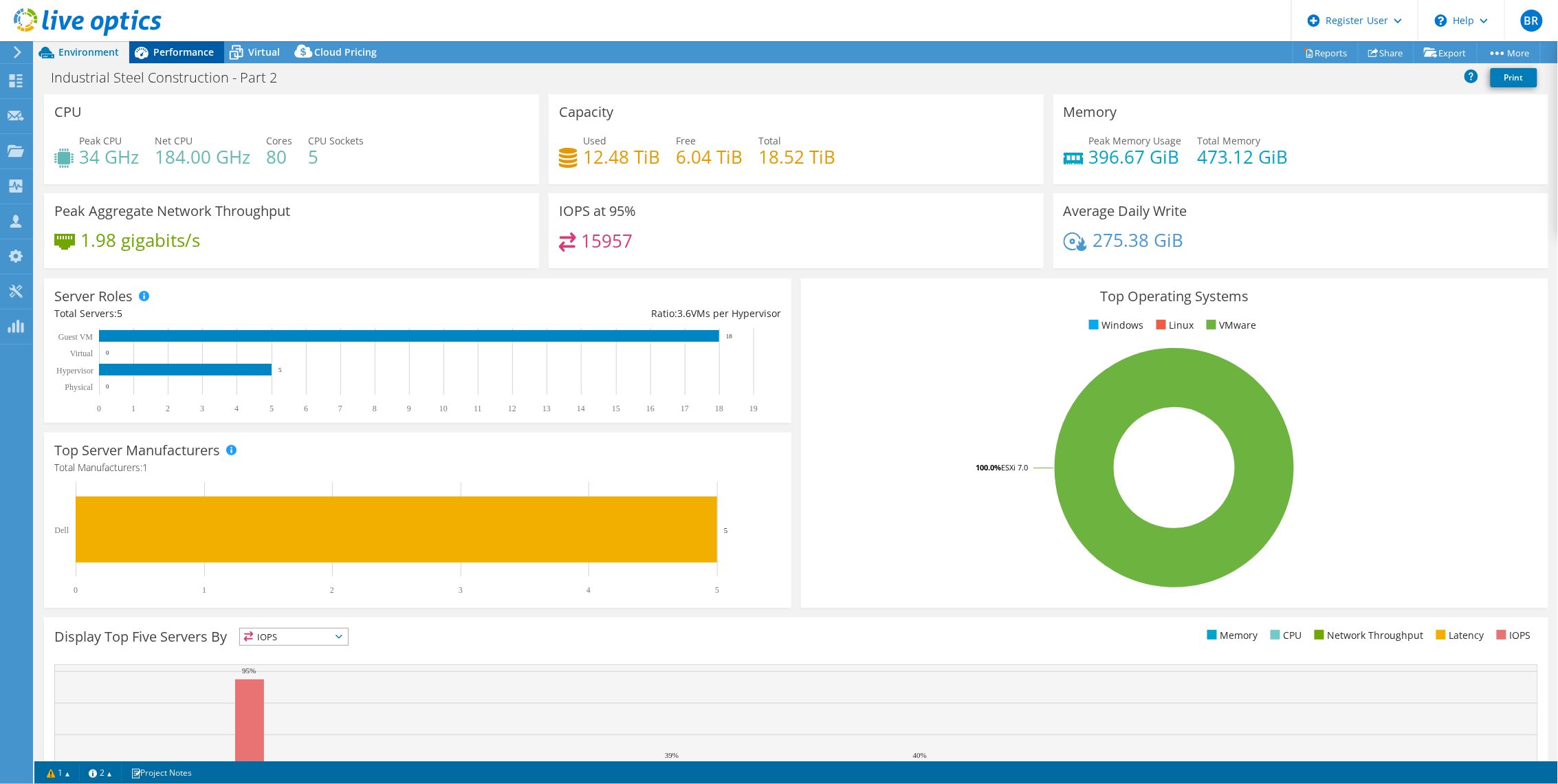
click at [154, 51] on span "Performance" at bounding box center [184, 52] width 61 height 13
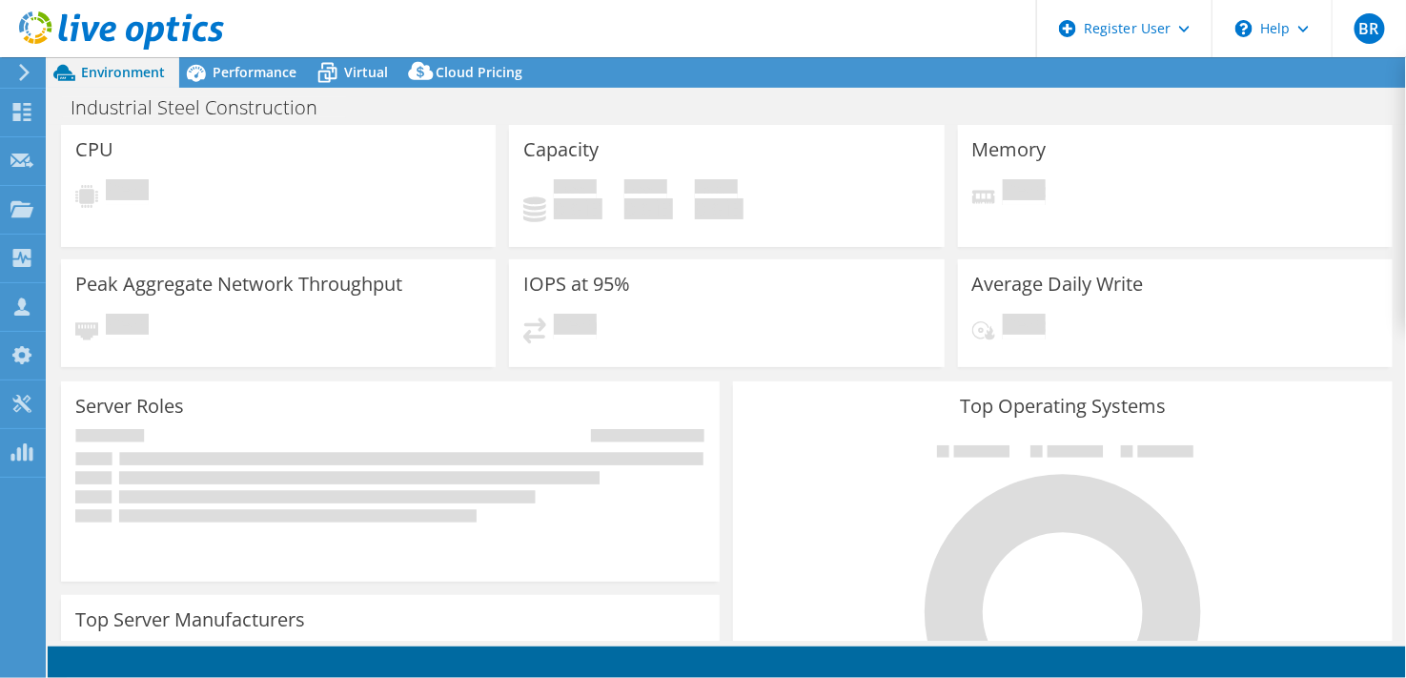
select select "USD"
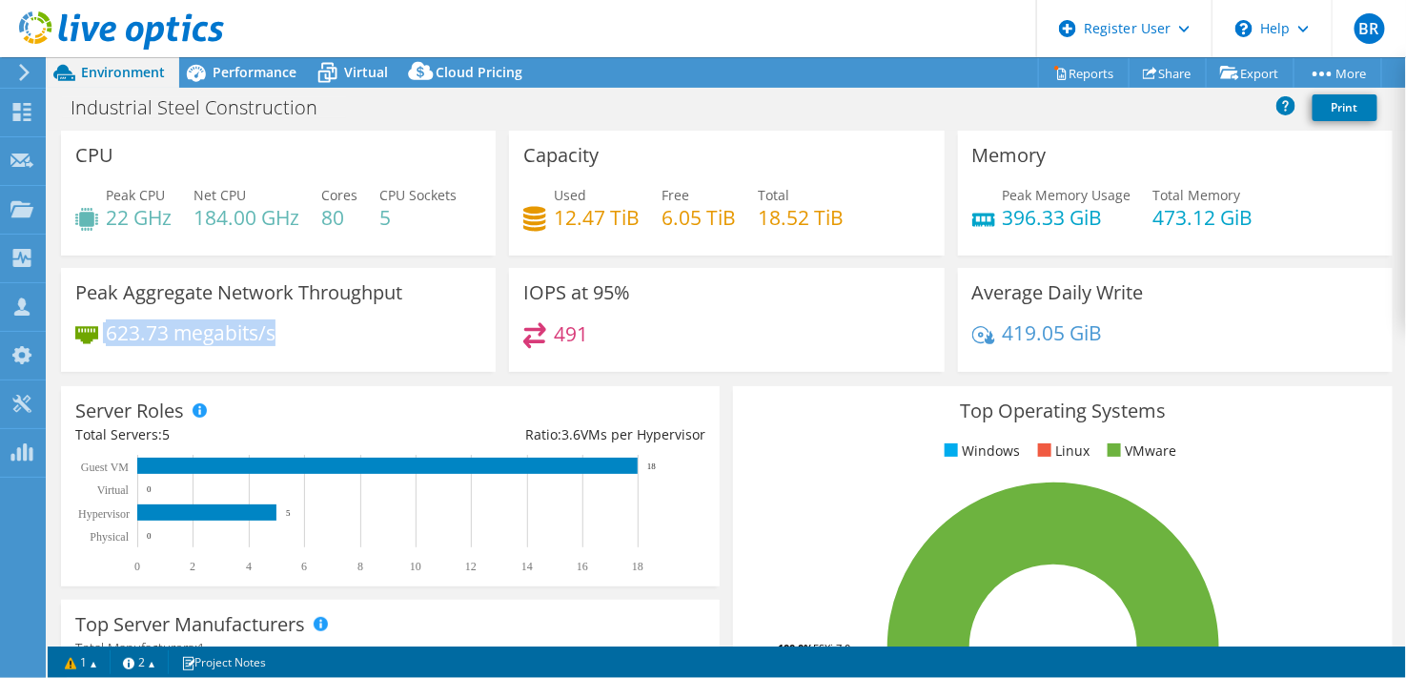
drag, startPoint x: 103, startPoint y: 394, endPoint x: 96, endPoint y: 381, distance: 14.1
click at [96, 362] on div "623.73 megabits/s" at bounding box center [278, 342] width 406 height 40
click at [397, 362] on div "623.73 megabits/s" at bounding box center [278, 342] width 406 height 40
click at [239, 74] on span "Performance" at bounding box center [255, 72] width 84 height 18
